Goal: Transaction & Acquisition: Purchase product/service

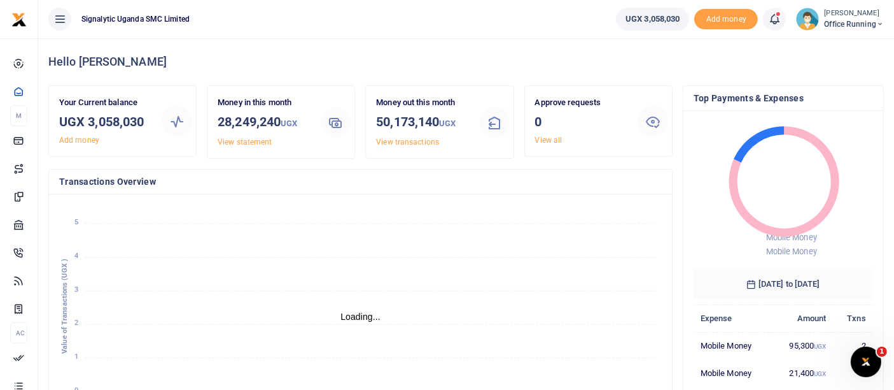
scroll to position [11, 11]
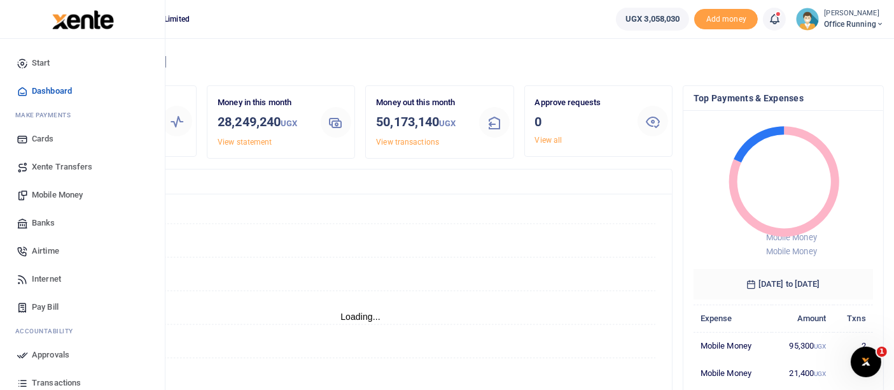
click at [66, 194] on span "Mobile Money" at bounding box center [57, 194] width 51 height 13
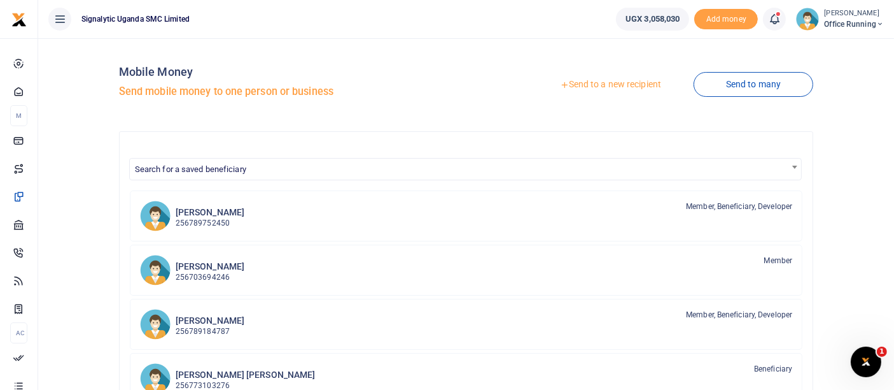
click at [609, 86] on link "Send to a new recipient" at bounding box center [611, 84] width 166 height 23
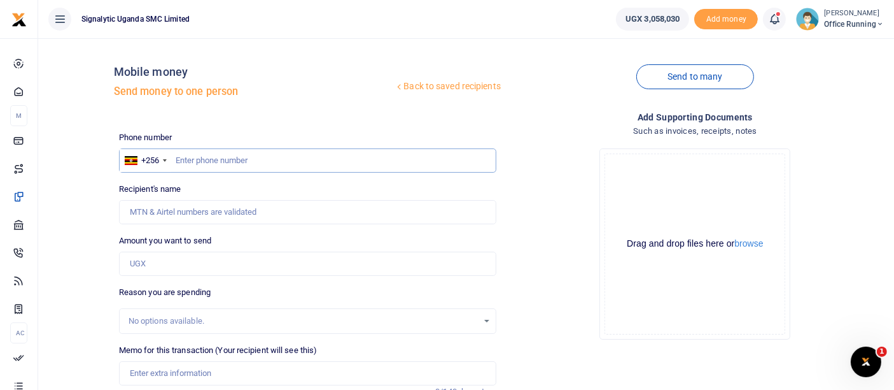
click at [236, 154] on input "text" at bounding box center [307, 160] width 377 height 24
paste input "782471613"
type input "782471613"
type input "[PERSON_NAME]"
type input "782471613"
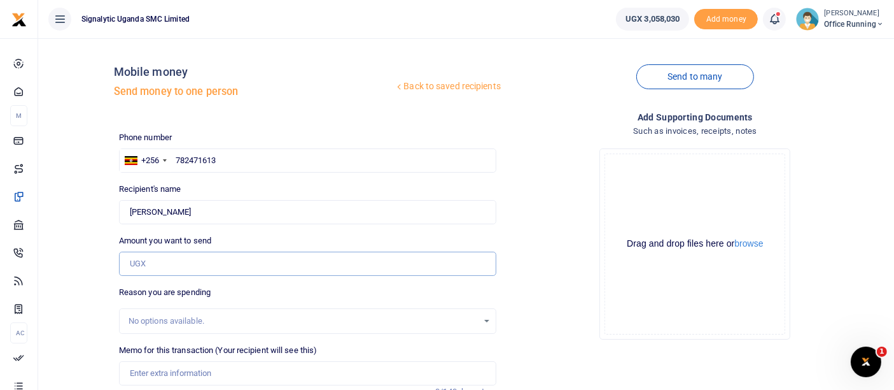
click at [248, 259] on input "Amount you want to send" at bounding box center [307, 263] width 377 height 24
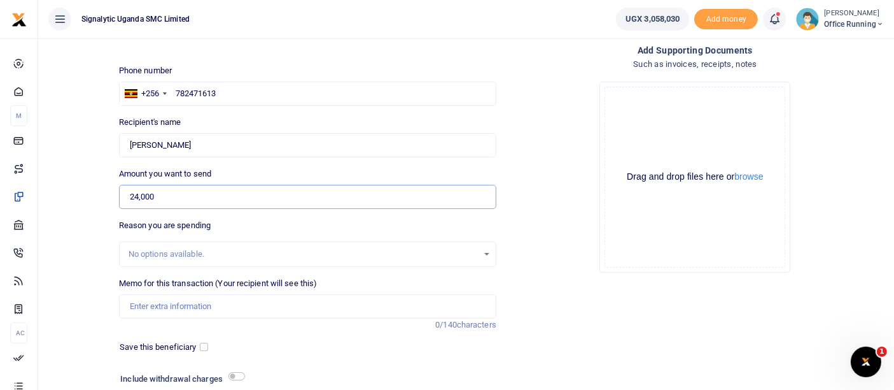
scroll to position [160, 0]
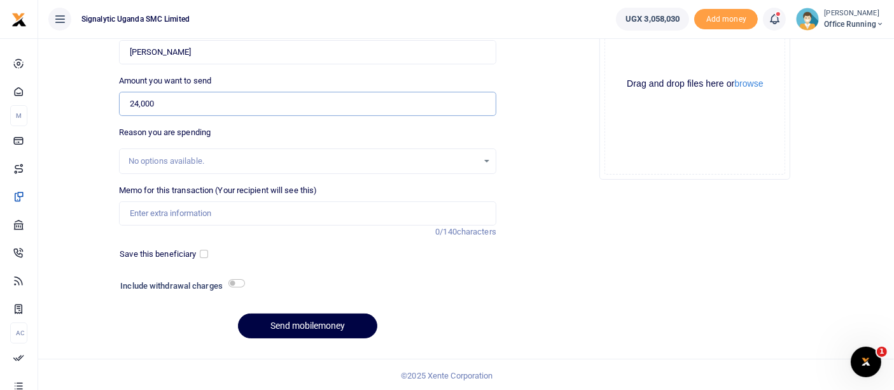
type input "24,000"
click at [529, 332] on div "Add supporting Documents Such as invoices, receipts, notes Drop your files here…" at bounding box center [696, 149] width 388 height 398
click at [227, 199] on div "Memo for this transaction (Your recipient will see this) Reason is required. 0/…" at bounding box center [307, 204] width 377 height 41
click at [223, 208] on input "Memo for this transaction (Your recipient will see this)" at bounding box center [307, 213] width 377 height 24
paste input "REQSN00176"
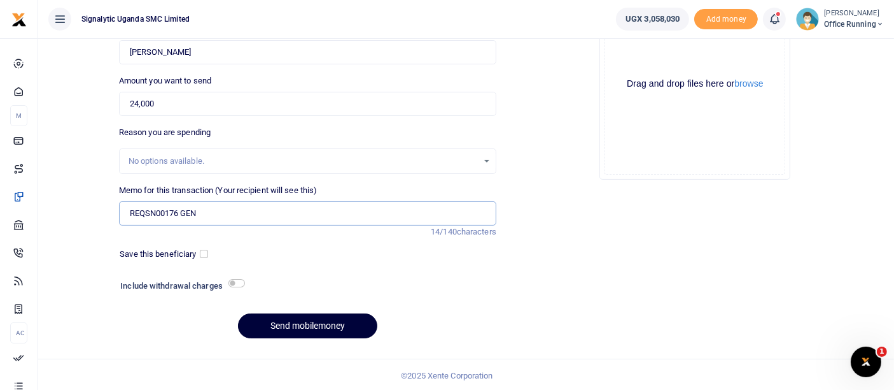
type input "REQSN00176 GEN"
click at [306, 315] on button "Send mobilemoney" at bounding box center [307, 325] width 139 height 25
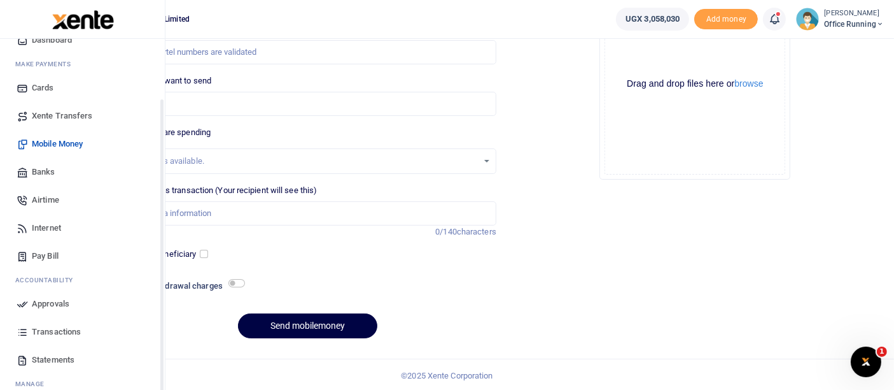
scroll to position [92, 0]
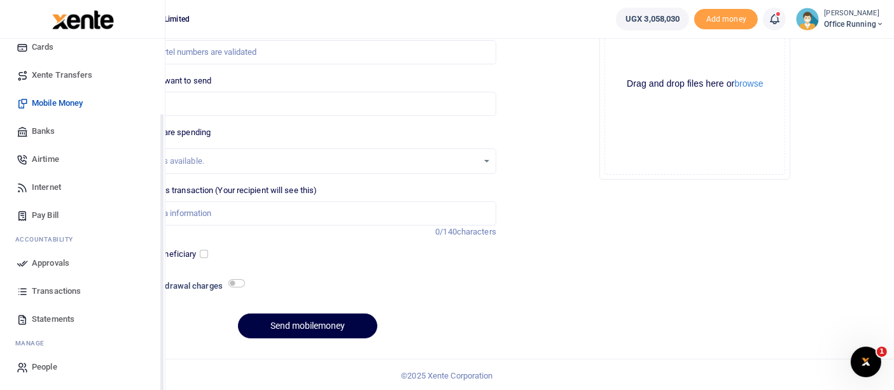
click at [56, 264] on span "Approvals" at bounding box center [51, 263] width 38 height 13
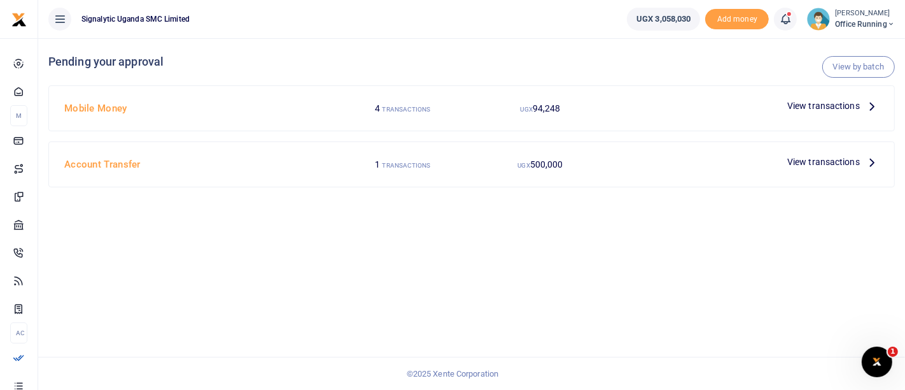
click at [813, 100] on span "View transactions" at bounding box center [823, 106] width 73 height 14
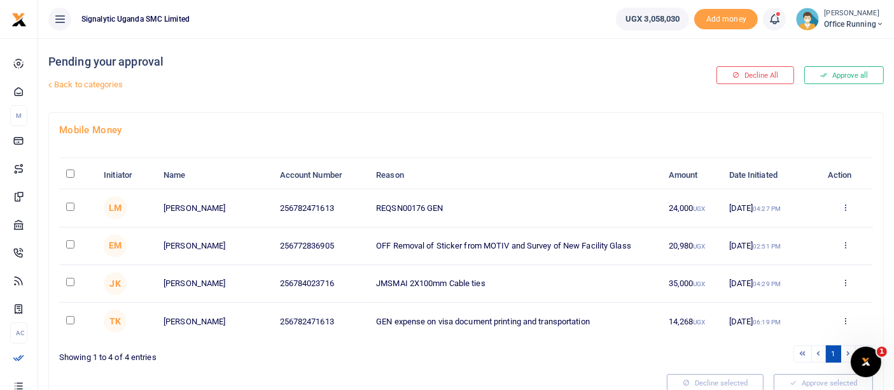
click at [842, 204] on icon at bounding box center [846, 206] width 8 height 9
click at [798, 229] on link "Approve" at bounding box center [799, 228] width 101 height 18
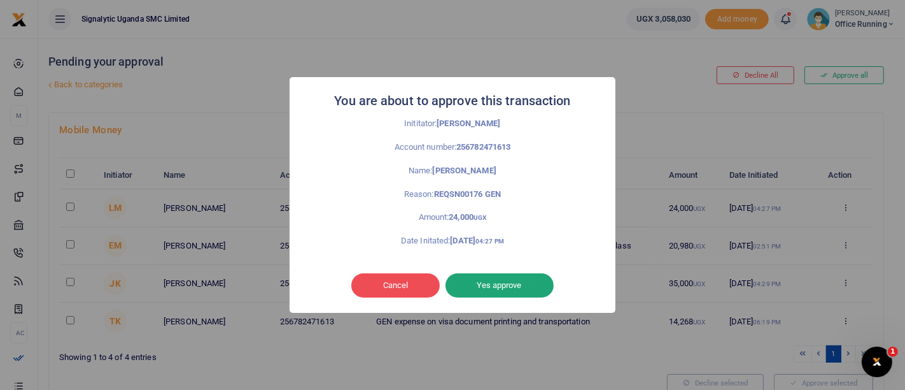
click at [515, 281] on button "Yes approve" at bounding box center [500, 285] width 108 height 24
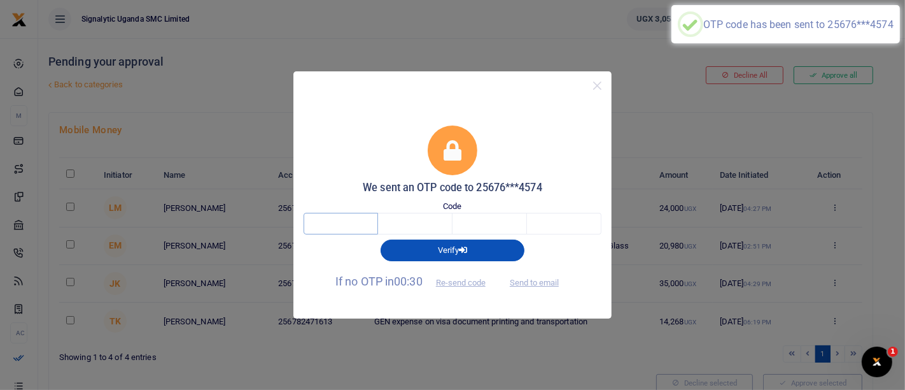
click at [319, 224] on input "text" at bounding box center [341, 224] width 74 height 22
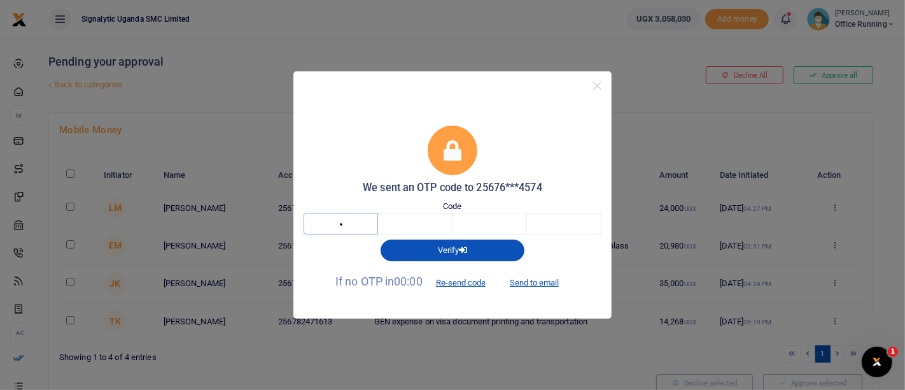
type input "1"
type input "7"
type input "2"
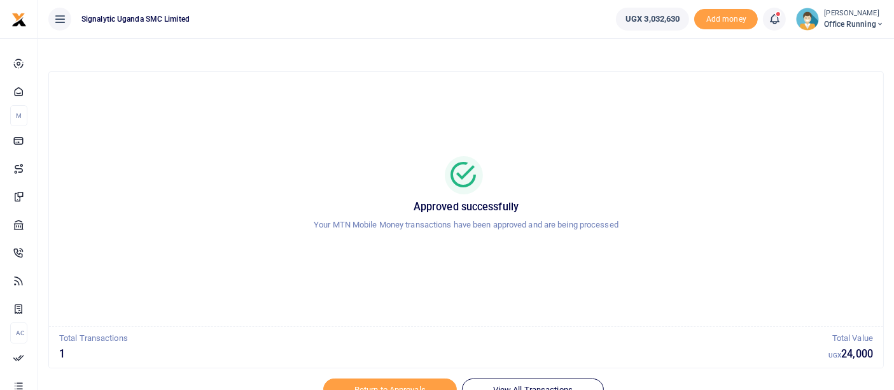
scroll to position [58, 0]
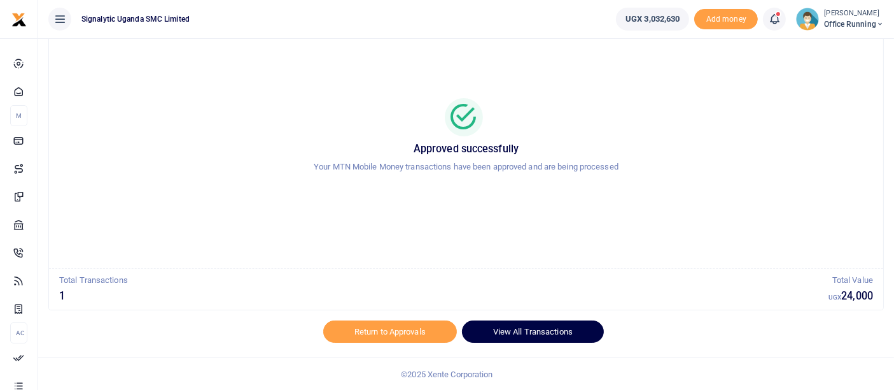
click at [516, 332] on link "View All Transactions" at bounding box center [533, 331] width 142 height 22
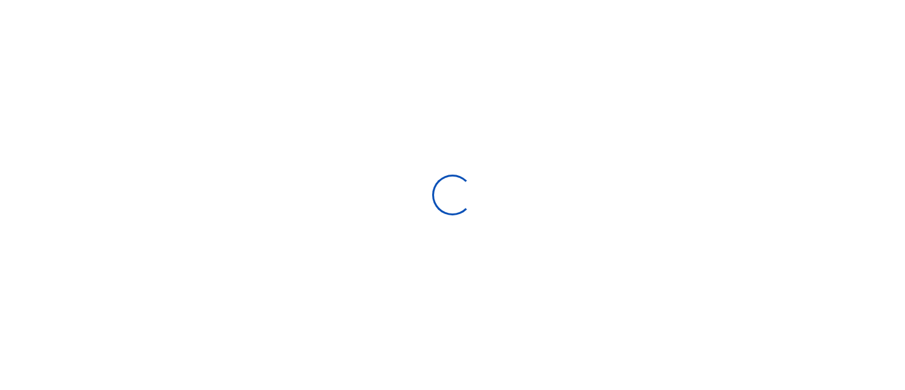
select select
type input "[DATE] - [DATE]"
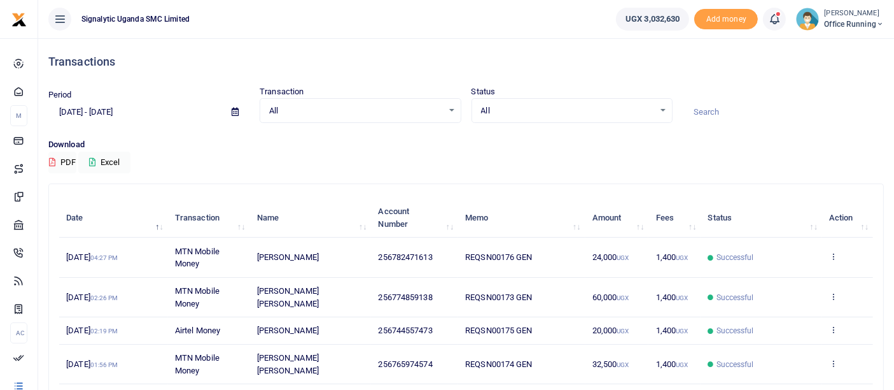
click at [838, 257] on td "View details Send again" at bounding box center [847, 256] width 51 height 39
click at [829, 257] on icon at bounding box center [833, 255] width 8 height 9
click at [785, 276] on link "View details" at bounding box center [787, 278] width 101 height 18
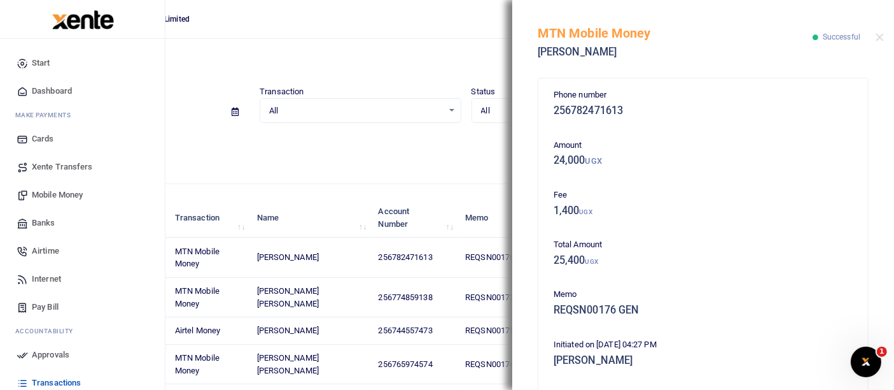
click at [65, 164] on span "Xente Transfers" at bounding box center [62, 166] width 61 height 13
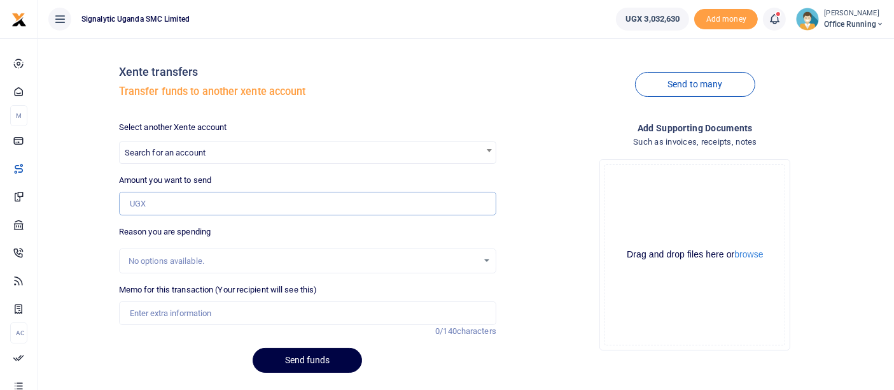
click at [184, 211] on input "Amount you want to send" at bounding box center [307, 204] width 377 height 24
type input "9"
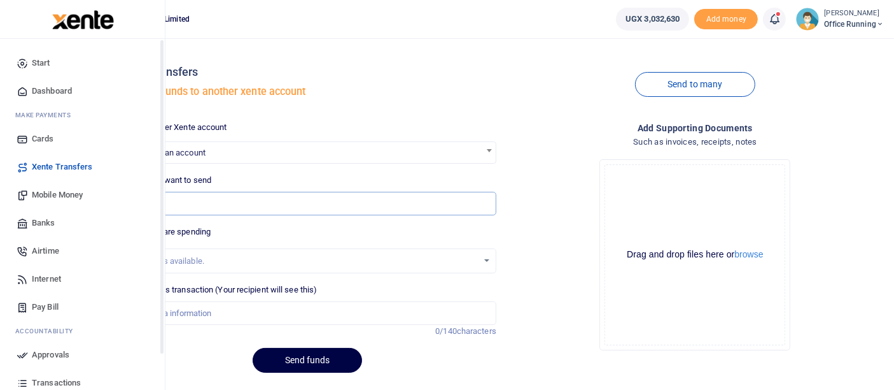
type input "605,000"
click at [64, 195] on span "Mobile Money" at bounding box center [57, 194] width 51 height 13
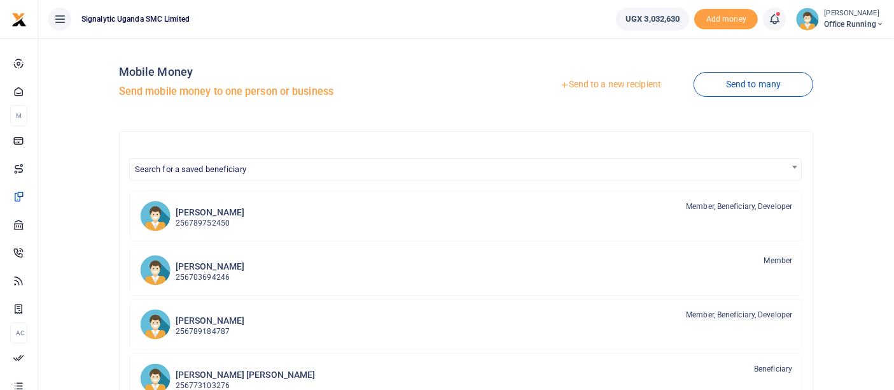
click at [627, 84] on link "Send to a new recipient" at bounding box center [611, 84] width 166 height 23
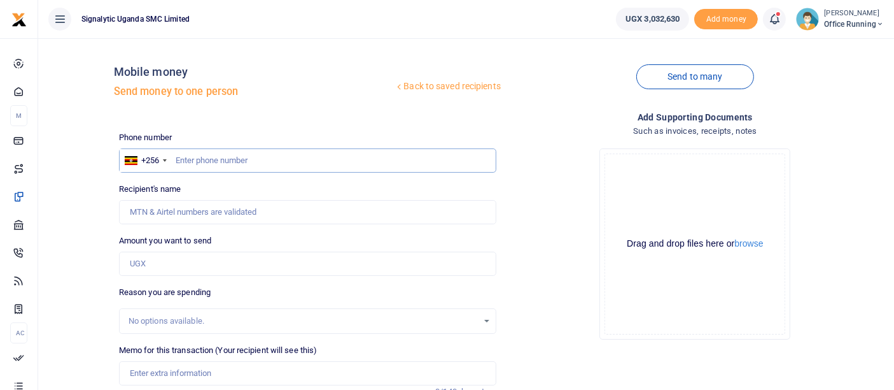
click at [272, 162] on input "text" at bounding box center [307, 160] width 377 height 24
paste input "0779266767"
type input "0779266767"
type input "Umar Kunsa"
type input "0779266767"
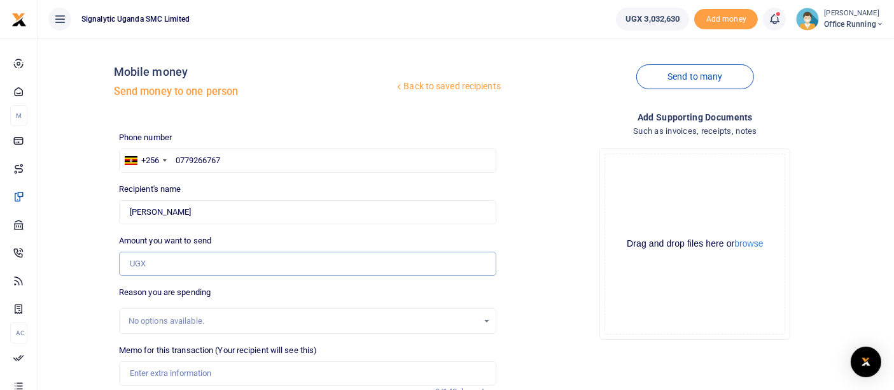
click at [174, 264] on input "Amount you want to send" at bounding box center [307, 263] width 377 height 24
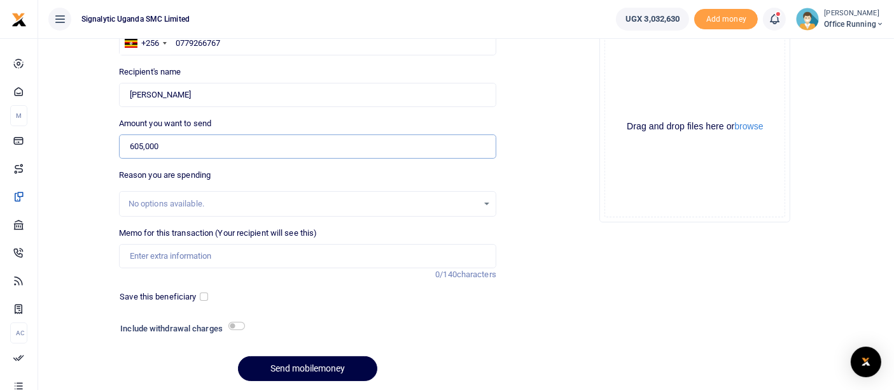
scroll to position [141, 0]
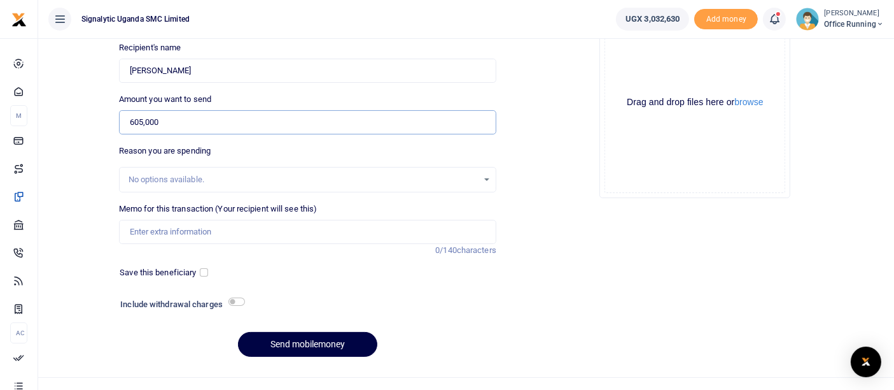
type input "605,000"
click at [171, 177] on div "No options available." at bounding box center [303, 179] width 349 height 13
click at [210, 241] on input "Memo for this transaction (Your recipient will see this)" at bounding box center [307, 232] width 377 height 24
paste input "REQSN00166"
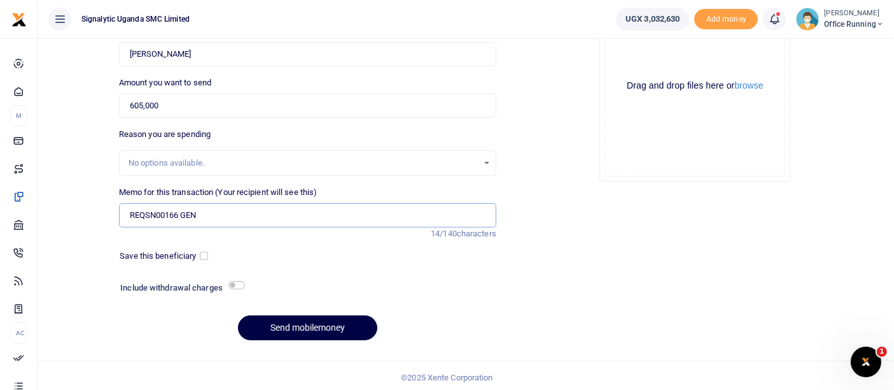
scroll to position [160, 0]
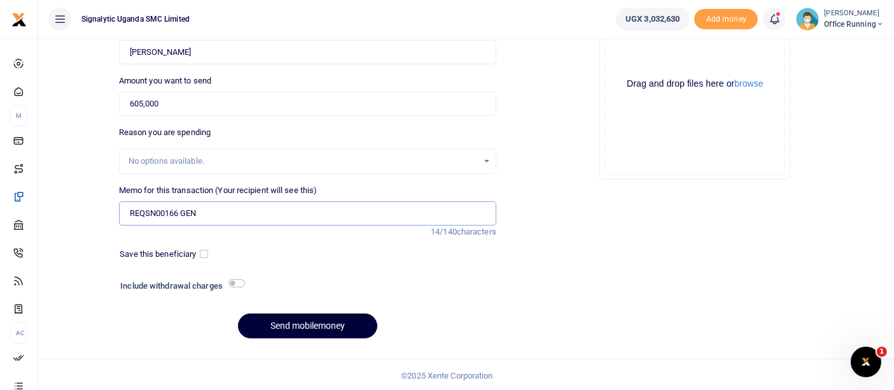
type input "REQSN00166 GEN"
click at [285, 332] on button "Send mobilemoney" at bounding box center [307, 325] width 139 height 25
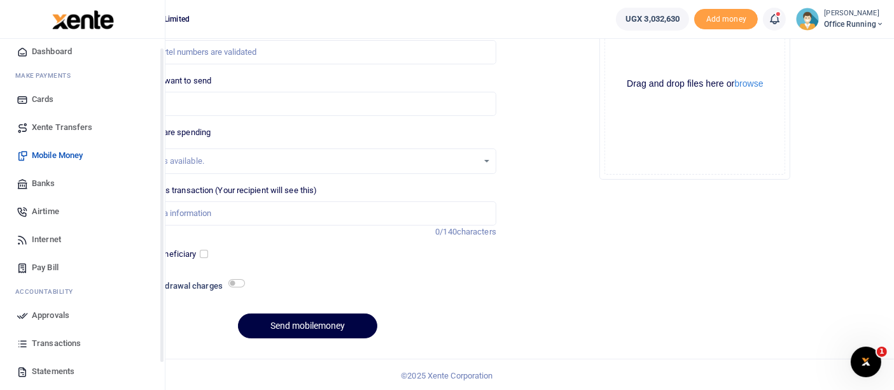
scroll to position [92, 0]
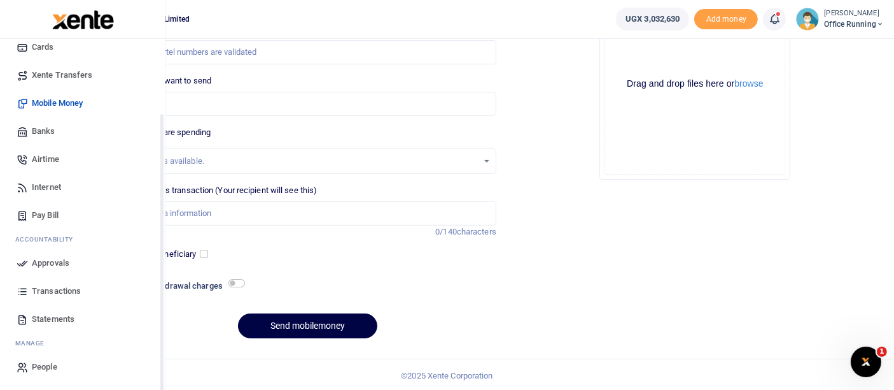
click at [48, 258] on span "Approvals" at bounding box center [51, 263] width 38 height 13
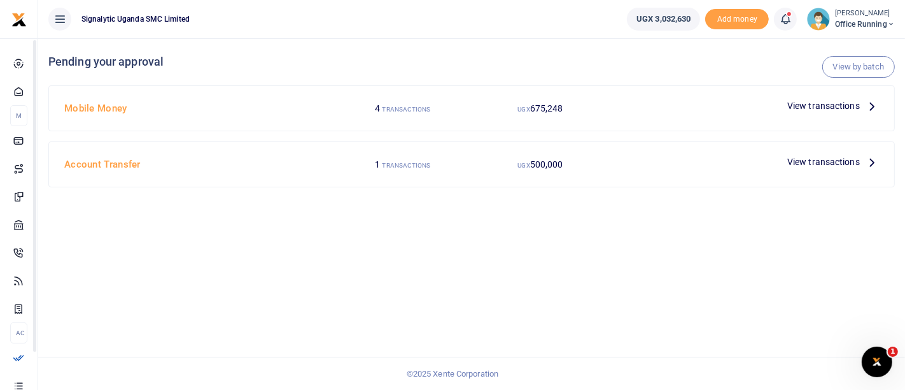
click at [842, 102] on span "View transactions" at bounding box center [823, 106] width 73 height 14
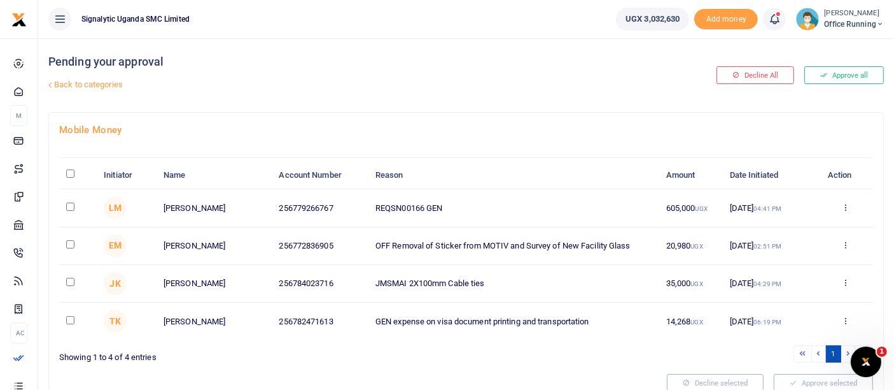
click at [847, 206] on icon at bounding box center [846, 206] width 8 height 9
click at [795, 237] on div "Approve Decline Details" at bounding box center [800, 256] width 102 height 86
click at [847, 204] on icon at bounding box center [846, 206] width 8 height 9
click at [788, 233] on link "Approve" at bounding box center [799, 228] width 101 height 18
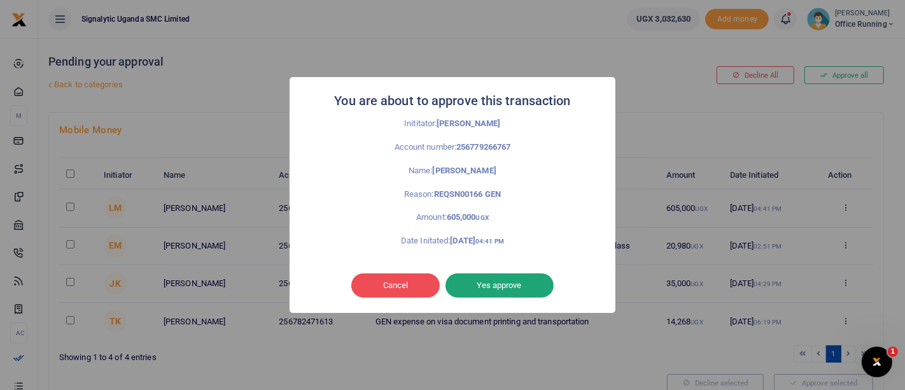
click at [489, 281] on button "Yes approve" at bounding box center [500, 285] width 108 height 24
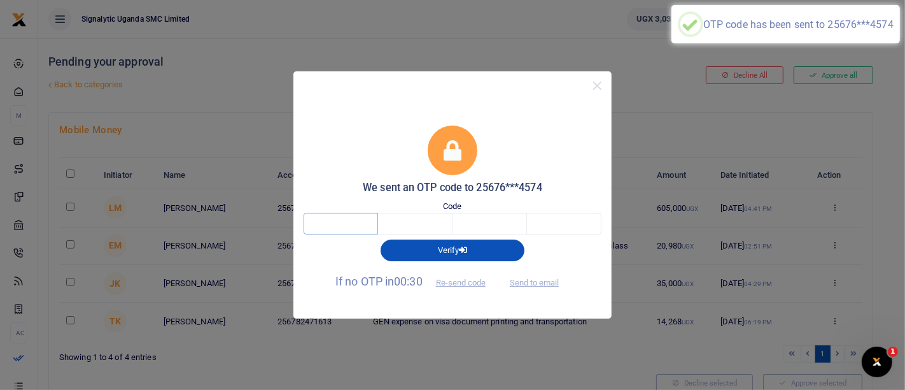
click at [331, 227] on input "text" at bounding box center [341, 224] width 74 height 22
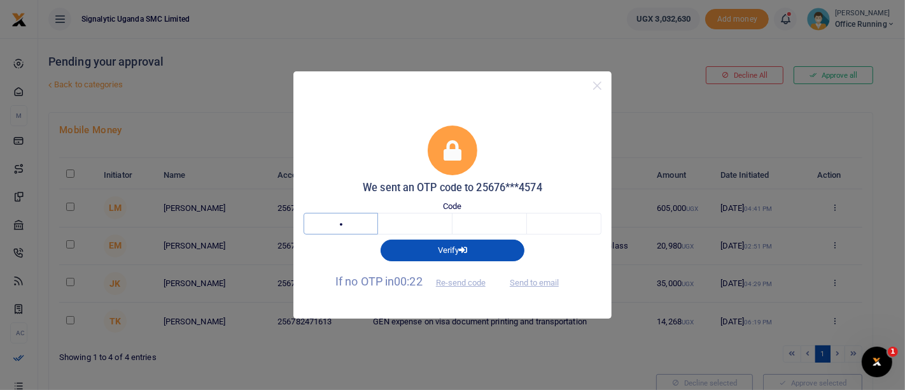
type input "6"
type input "3"
type input "2"
type input "9"
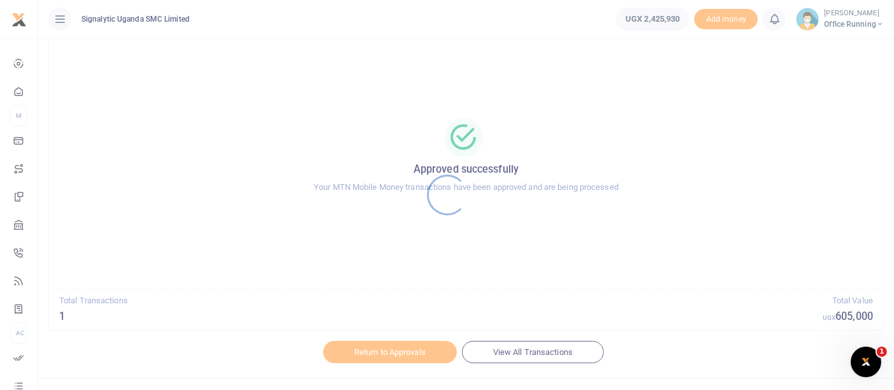
scroll to position [58, 0]
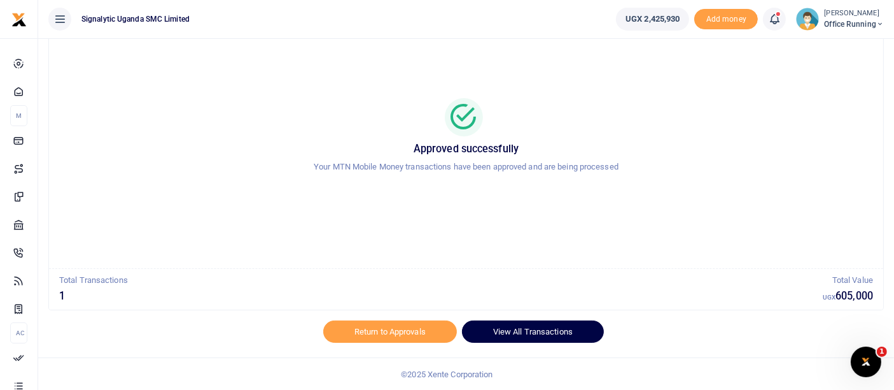
click at [507, 333] on link "View All Transactions" at bounding box center [533, 331] width 142 height 22
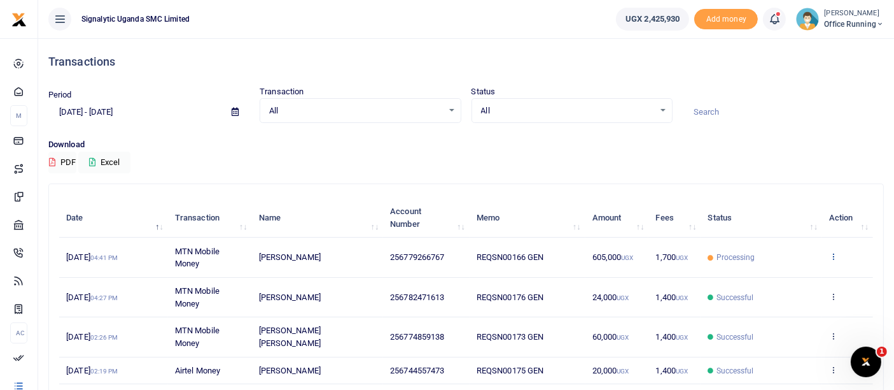
click at [831, 260] on link at bounding box center [833, 257] width 8 height 10
click at [780, 286] on div "View details Send again" at bounding box center [787, 291] width 102 height 57
click at [833, 257] on icon at bounding box center [833, 255] width 8 height 9
click at [784, 281] on link "View details" at bounding box center [787, 278] width 101 height 18
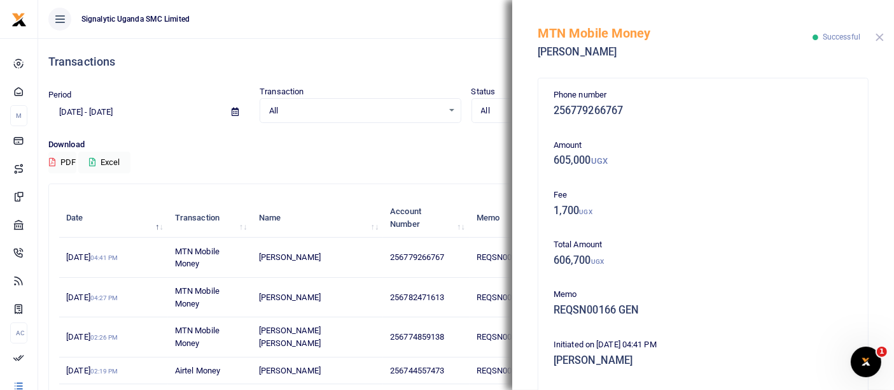
click at [884, 39] on button "Close" at bounding box center [880, 37] width 8 height 8
